Goal: Transaction & Acquisition: Purchase product/service

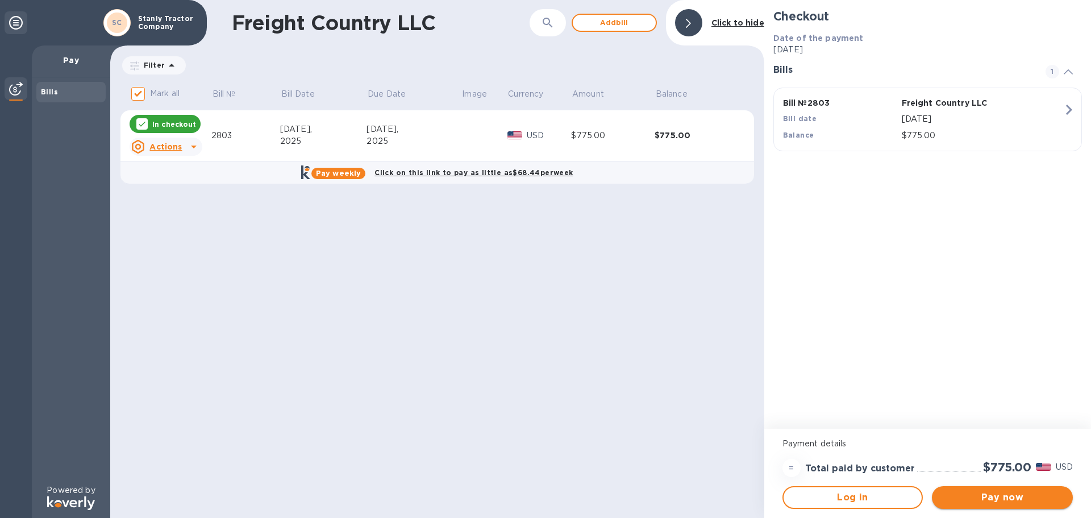
click at [1007, 498] on span "Pay now" at bounding box center [1002, 497] width 123 height 14
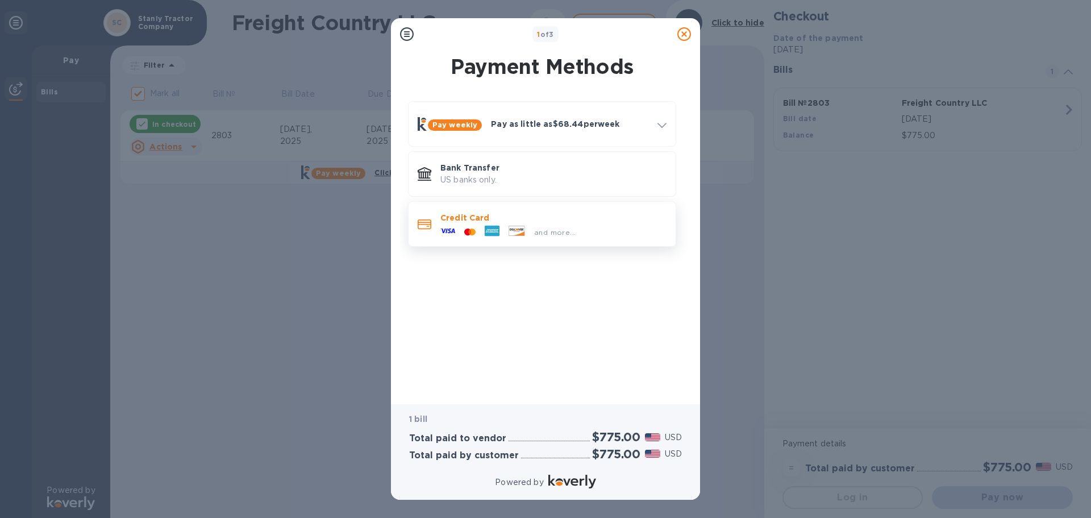
click at [571, 220] on p "Credit Card" at bounding box center [553, 217] width 226 height 11
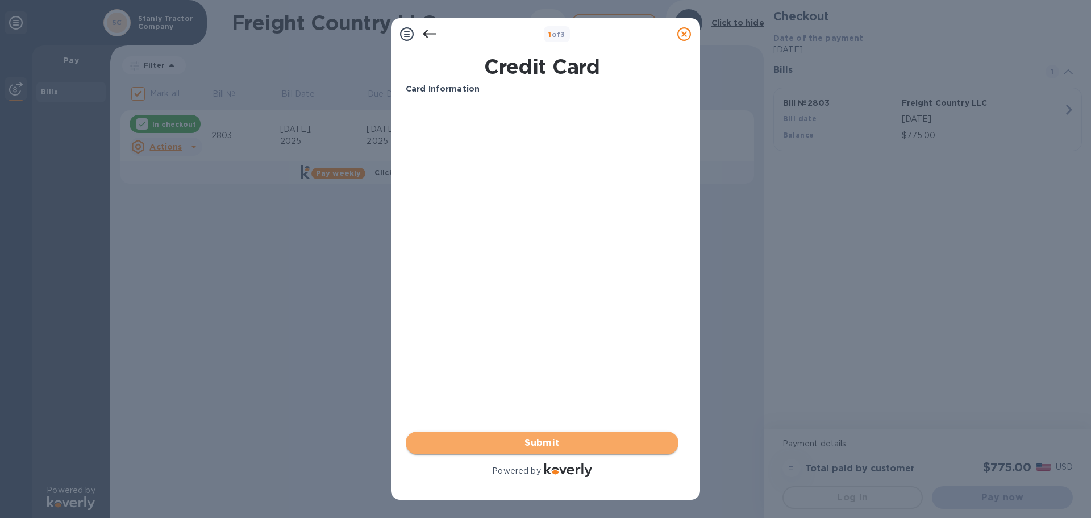
click at [563, 439] on span "Submit" at bounding box center [542, 443] width 255 height 14
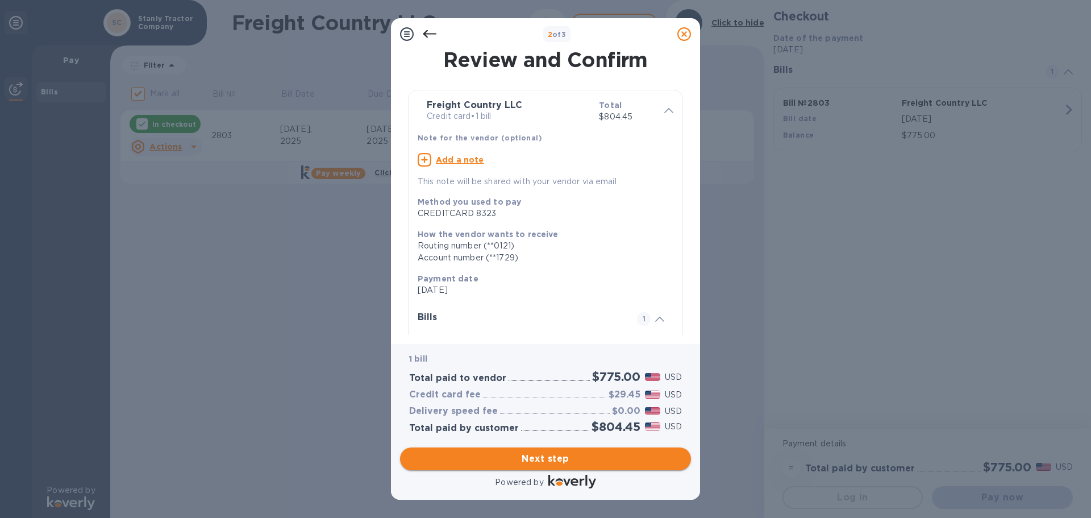
click at [565, 464] on span "Next step" at bounding box center [545, 459] width 273 height 14
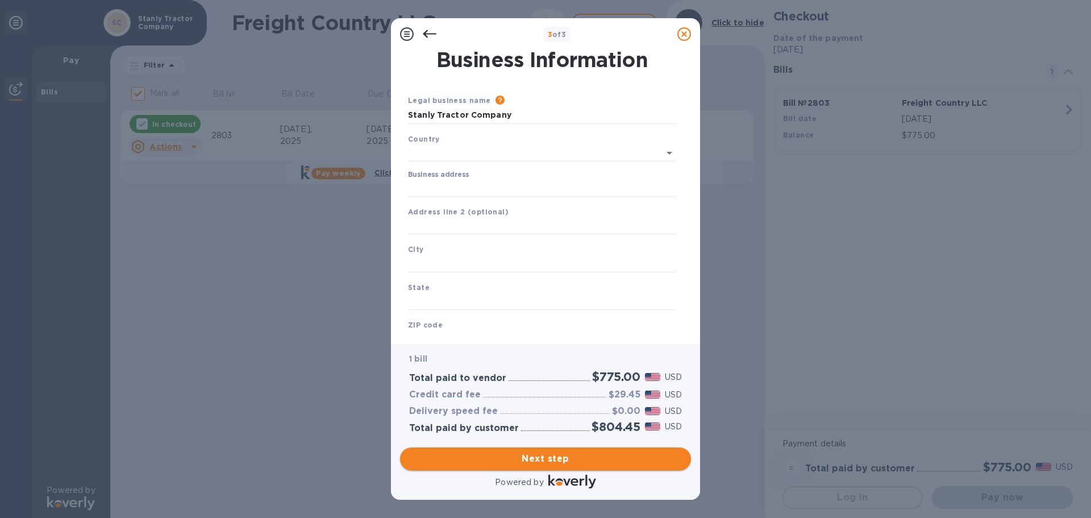
type input "[GEOGRAPHIC_DATA]"
click at [492, 185] on input "Business address" at bounding box center [542, 185] width 268 height 17
type input "[STREET_ADDRESS]"
click at [471, 252] on div "City" at bounding box center [541, 255] width 277 height 38
click at [468, 263] on input "text" at bounding box center [542, 261] width 268 height 17
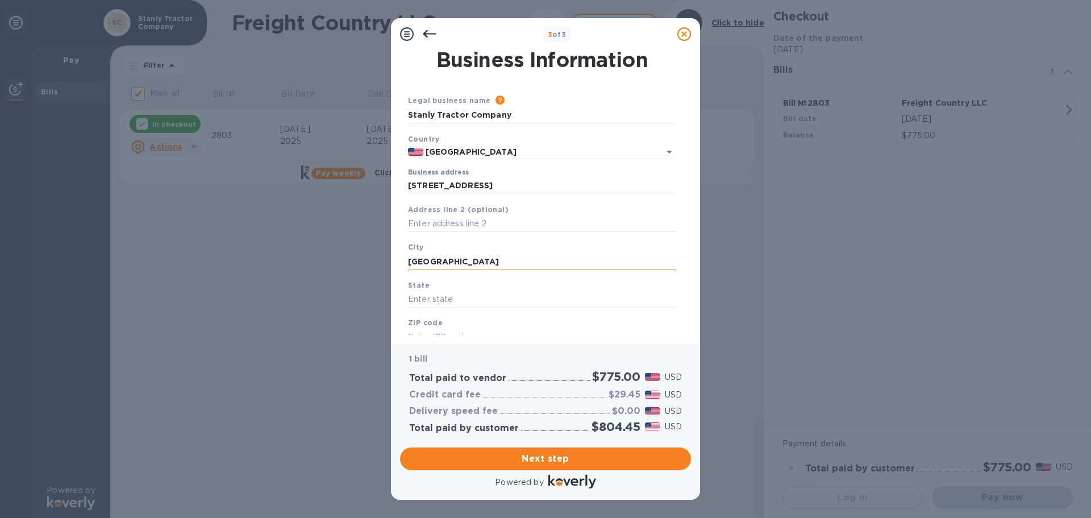
type input "[GEOGRAPHIC_DATA]"
type input "C"
type input "NC"
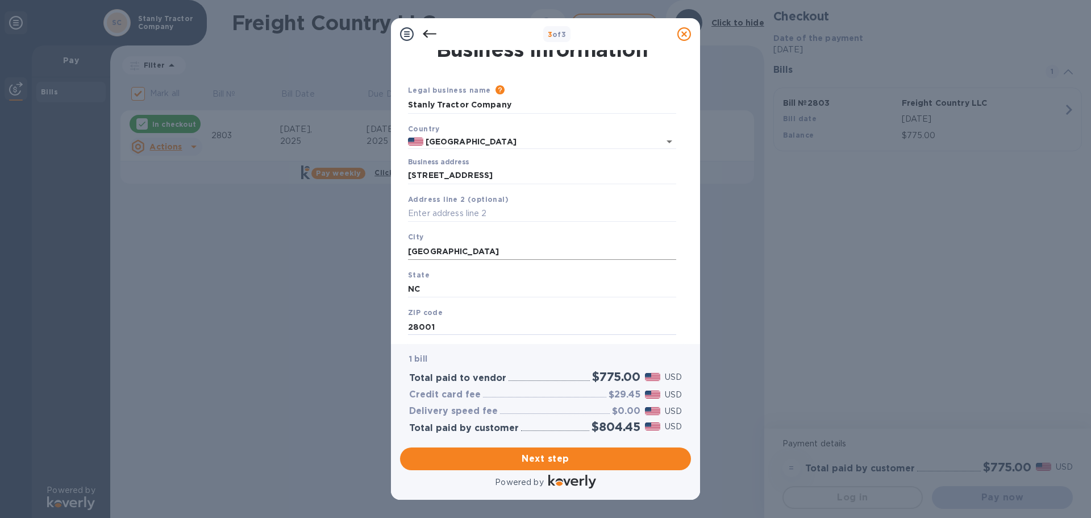
type input "28001"
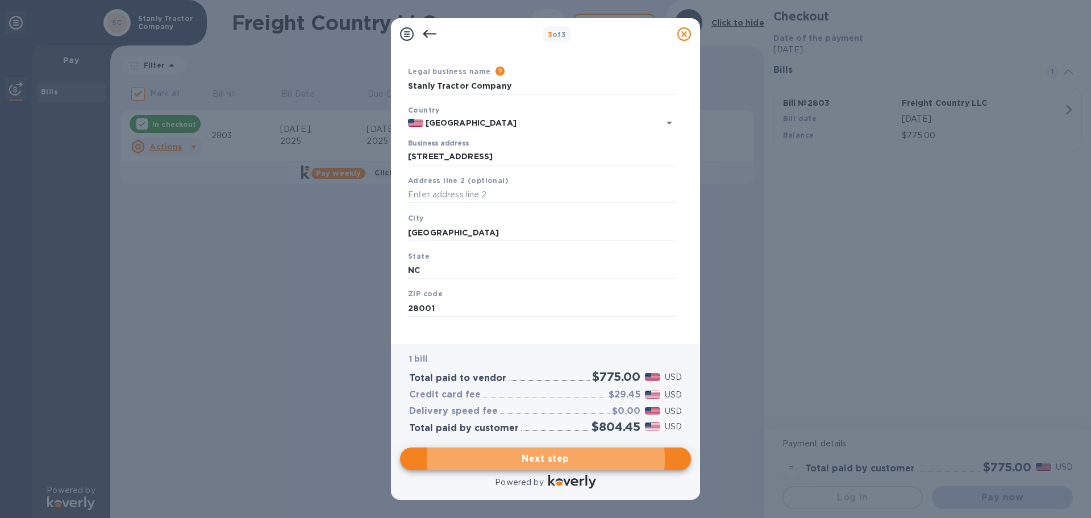
scroll to position [38, 0]
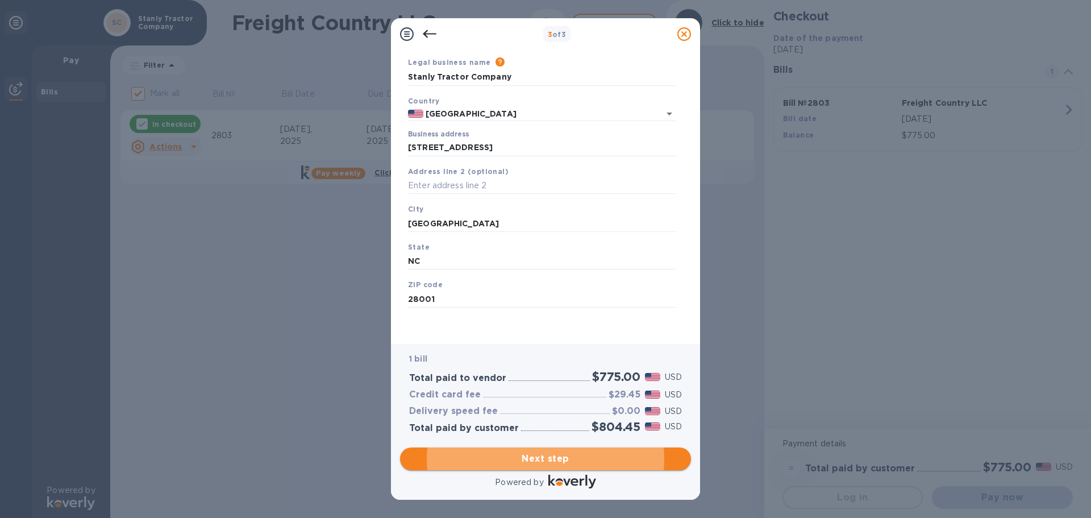
click at [559, 454] on span "Next step" at bounding box center [545, 459] width 273 height 14
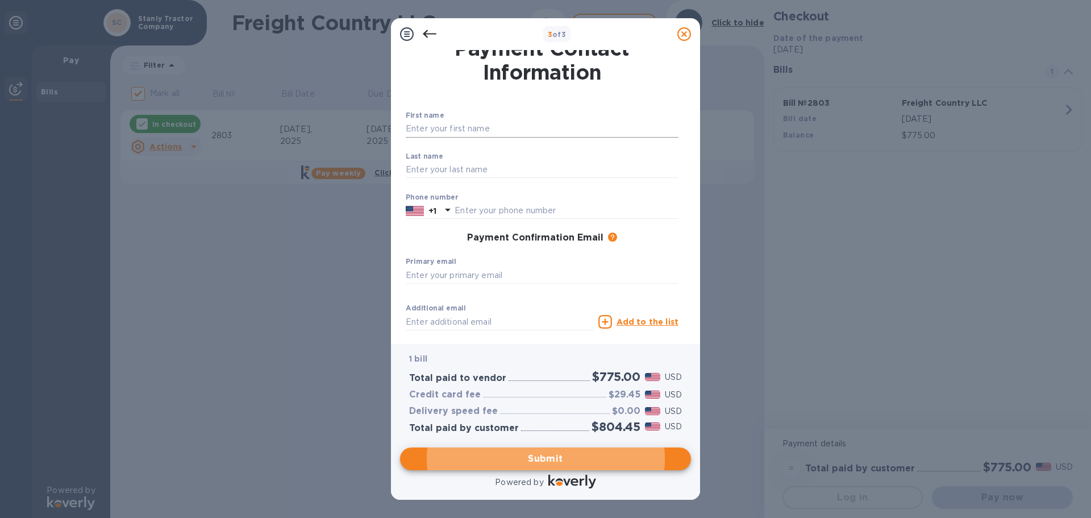
scroll to position [0, 0]
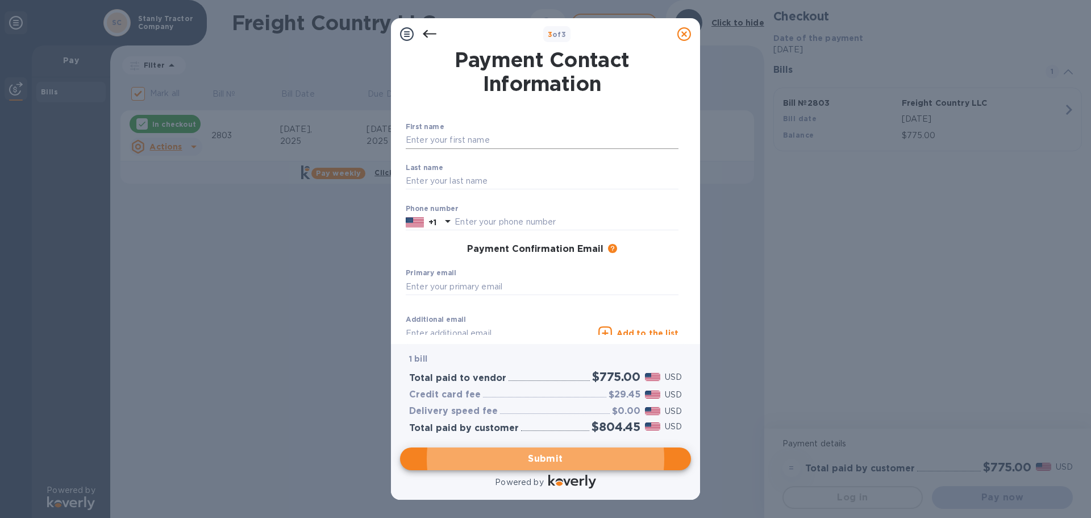
click at [469, 139] on input "text" at bounding box center [542, 140] width 273 height 17
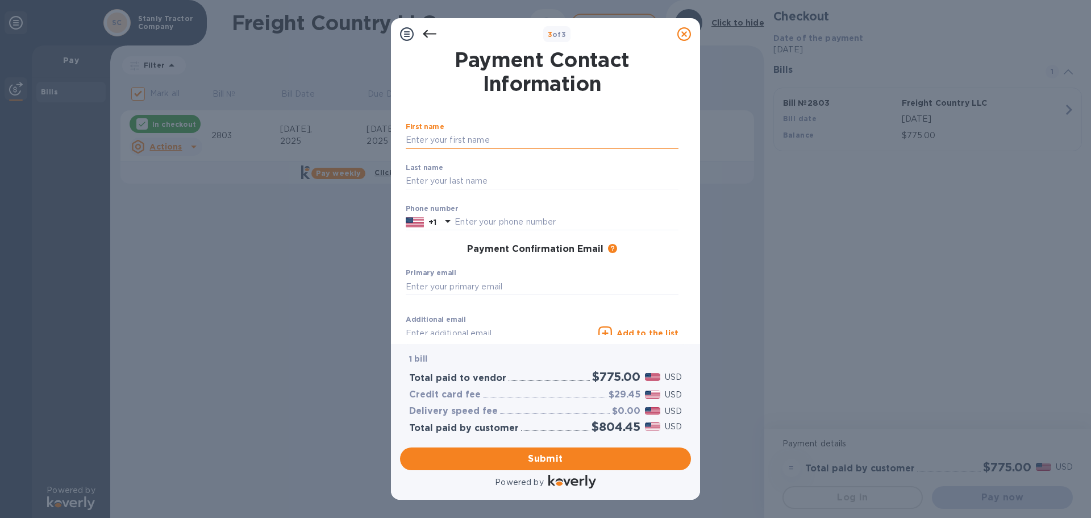
type input "[PERSON_NAME]"
type input "7049831106"
type input "[PERSON_NAME][EMAIL_ADDRESS][DOMAIN_NAME]"
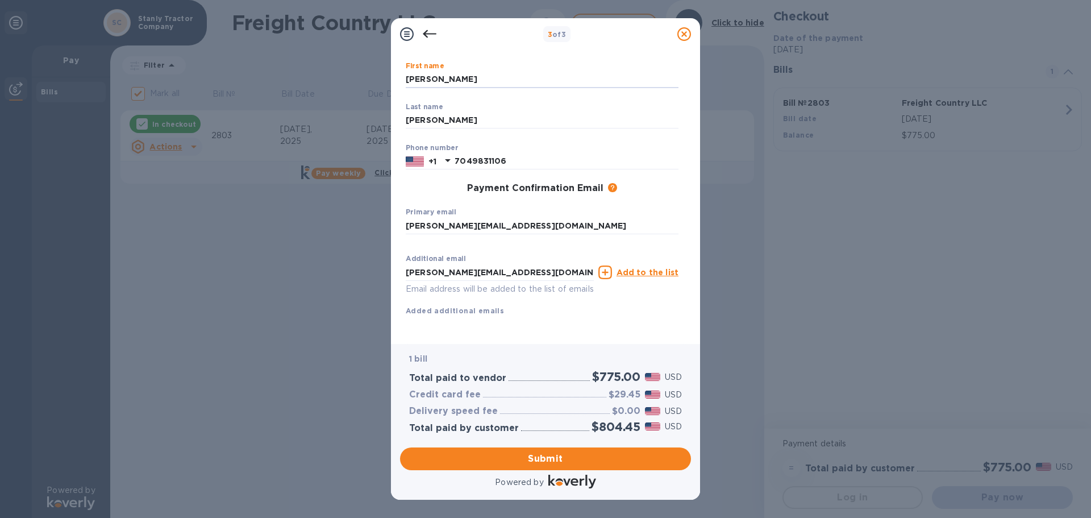
scroll to position [74, 0]
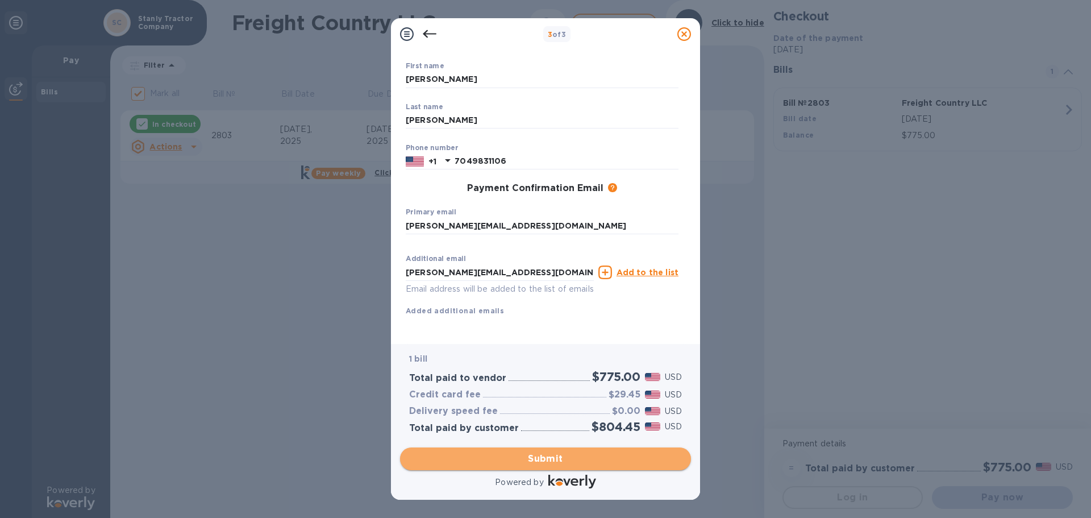
click at [585, 459] on span "Submit" at bounding box center [545, 459] width 273 height 14
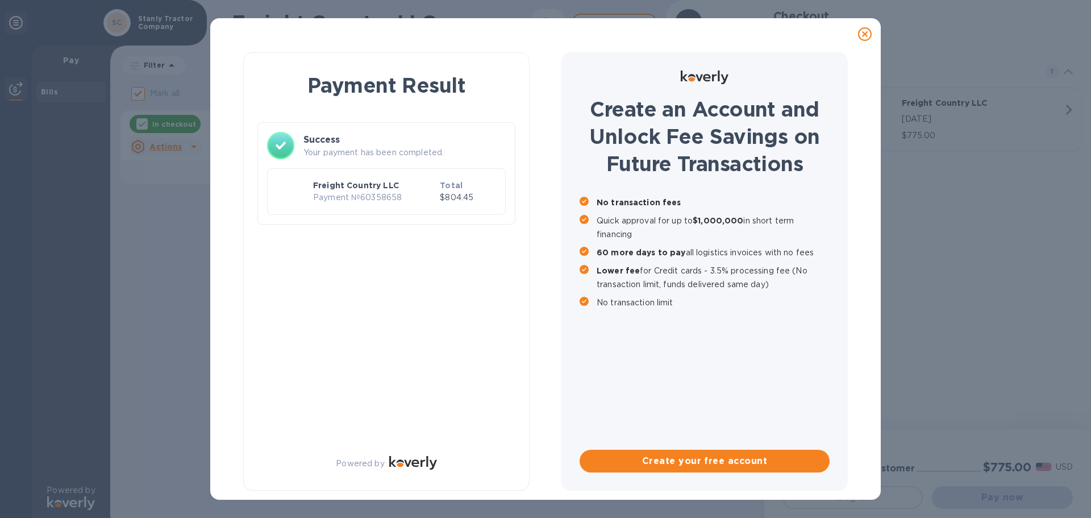
checkbox input "false"
